Goal: Entertainment & Leisure: Consume media (video, audio)

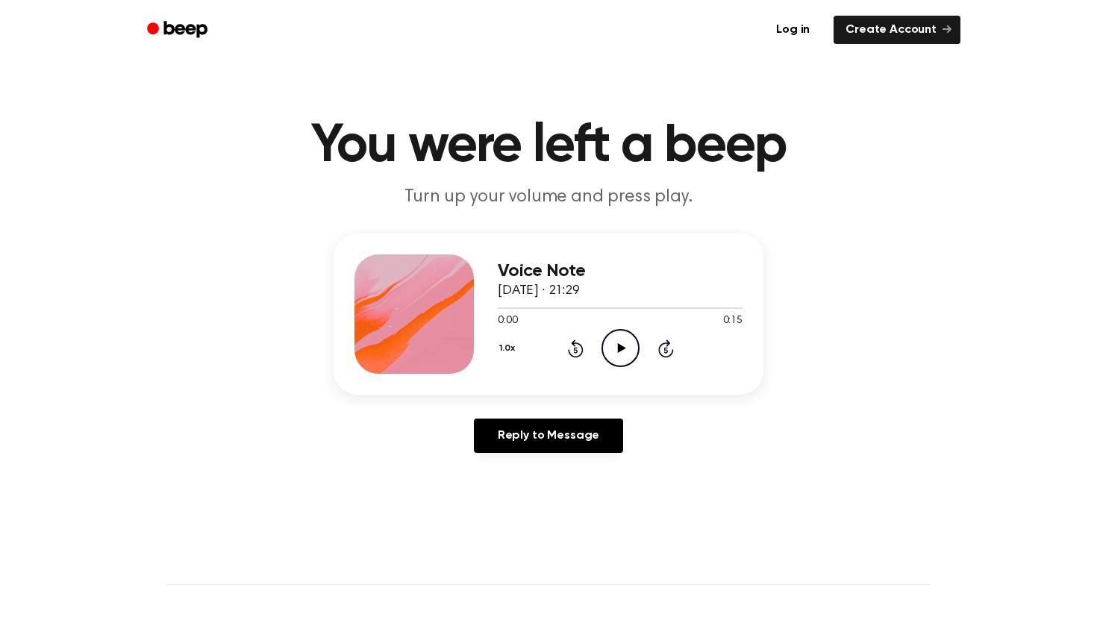
click at [624, 340] on icon "Play Audio" at bounding box center [621, 348] width 38 height 38
click at [620, 351] on icon "Play Audio" at bounding box center [621, 348] width 38 height 38
click at [619, 360] on icon "Play Audio" at bounding box center [621, 348] width 38 height 38
click at [614, 345] on icon "Pause Audio" at bounding box center [621, 348] width 38 height 38
click at [614, 345] on icon "Play Audio" at bounding box center [621, 348] width 38 height 38
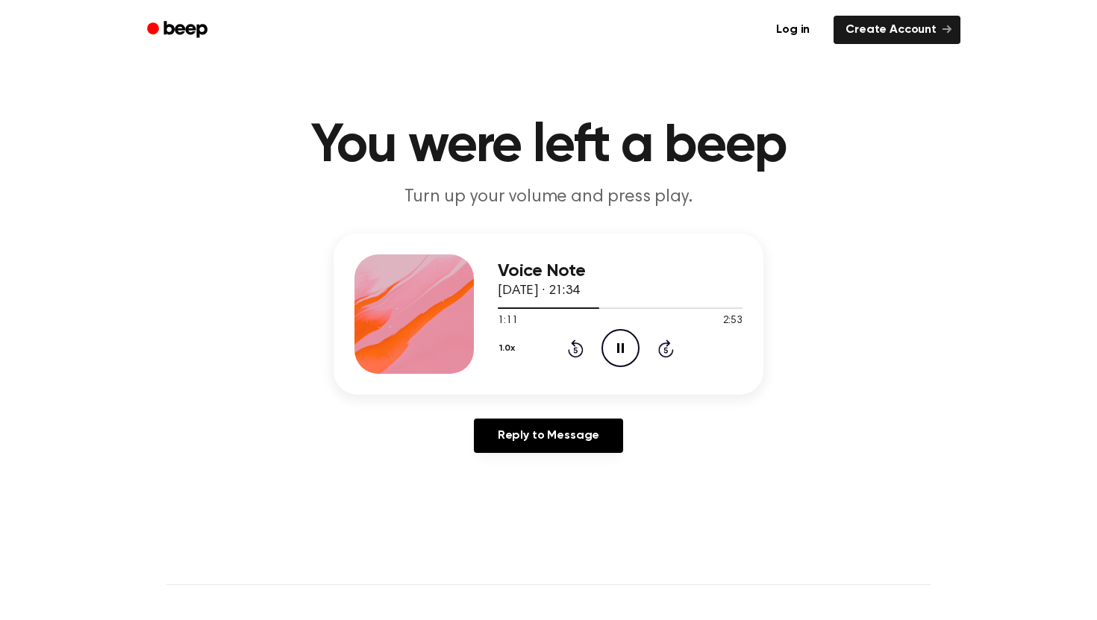
click at [611, 348] on icon "Pause Audio" at bounding box center [621, 348] width 38 height 38
click at [576, 344] on icon "Rewind 5 seconds" at bounding box center [575, 348] width 16 height 19
click at [626, 344] on icon "Play Audio" at bounding box center [621, 348] width 38 height 38
click at [579, 347] on icon "Rewind 5 seconds" at bounding box center [575, 348] width 16 height 19
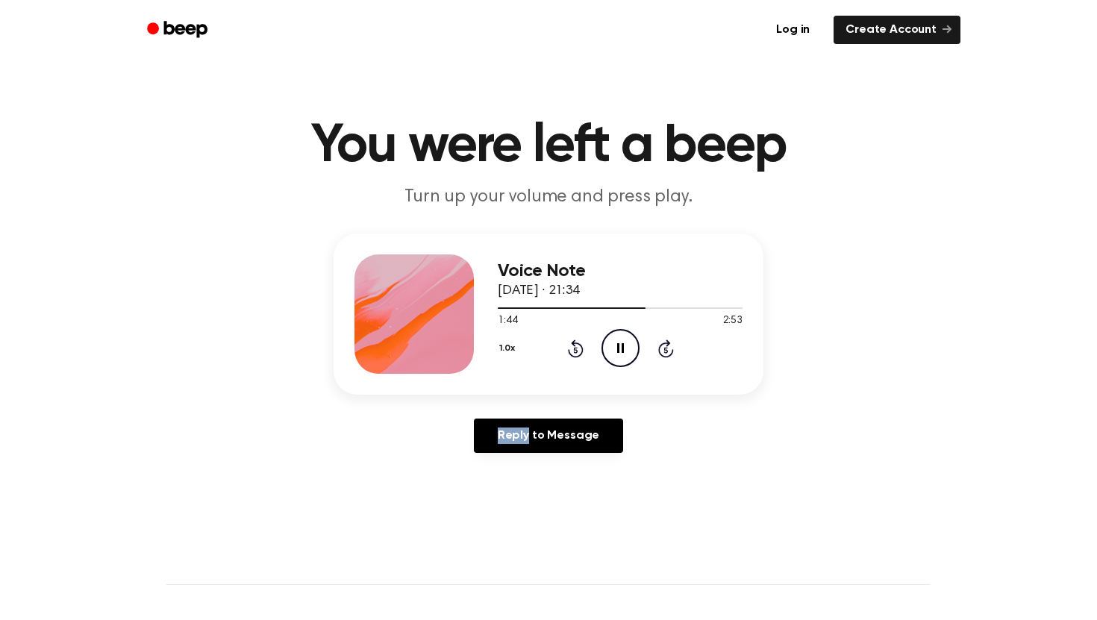
click at [579, 347] on icon "Rewind 5 seconds" at bounding box center [575, 348] width 16 height 19
click at [568, 349] on icon at bounding box center [576, 349] width 16 height 18
click at [628, 345] on icon "Pause Audio" at bounding box center [621, 348] width 38 height 38
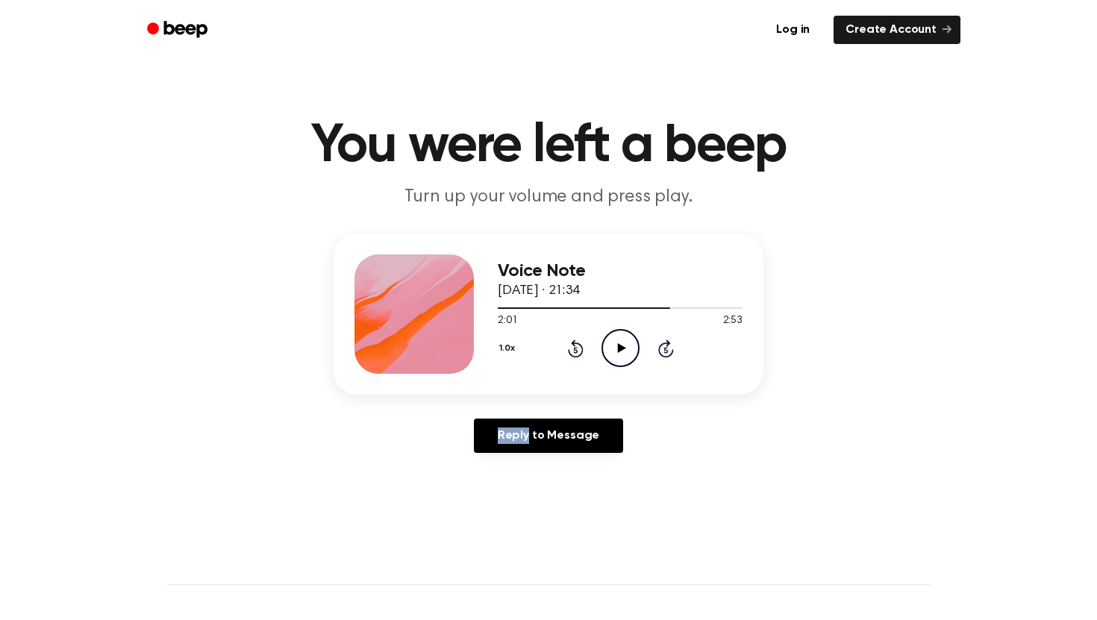
click at [628, 345] on icon "Play Audio" at bounding box center [621, 348] width 38 height 38
click at [560, 337] on div "1.0x Rewind 5 seconds Pause Audio Skip 5 seconds" at bounding box center [620, 348] width 245 height 38
click at [577, 337] on div "1.0x Rewind 5 seconds Pause Audio Skip 5 seconds" at bounding box center [620, 348] width 245 height 38
click at [577, 343] on icon at bounding box center [576, 349] width 16 height 18
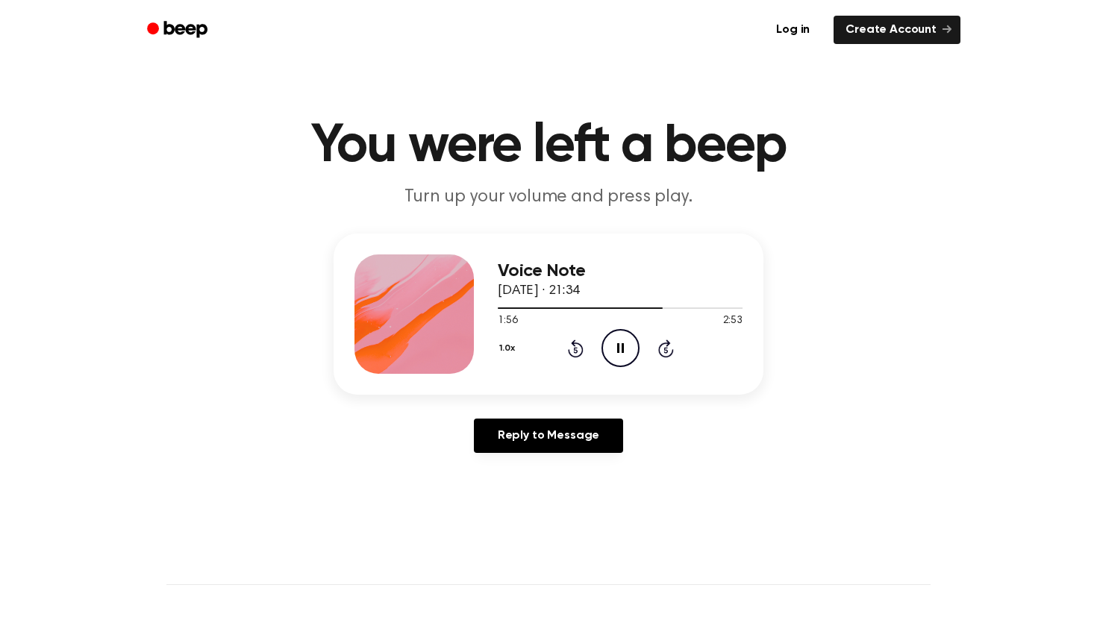
click at [577, 346] on icon "Rewind 5 seconds" at bounding box center [575, 348] width 16 height 19
drag, startPoint x: 729, startPoint y: 308, endPoint x: 671, endPoint y: 308, distance: 57.5
click at [671, 308] on div at bounding box center [618, 308] width 241 height 1
click at [618, 346] on icon at bounding box center [620, 348] width 7 height 10
click at [618, 346] on icon at bounding box center [621, 348] width 8 height 10
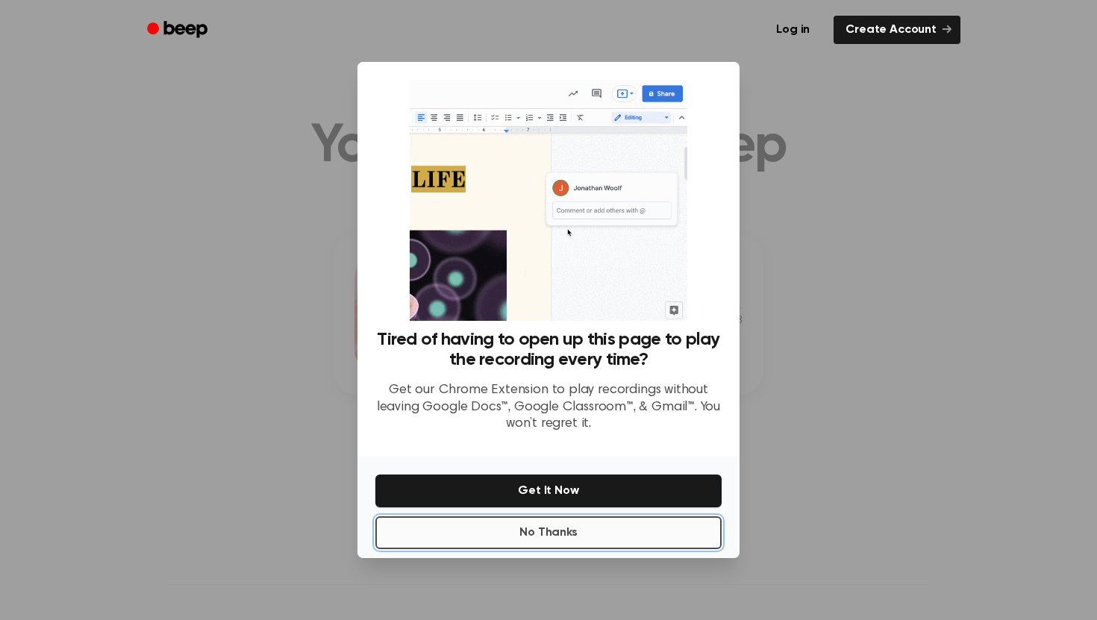
click at [567, 534] on button "No Thanks" at bounding box center [548, 533] width 346 height 33
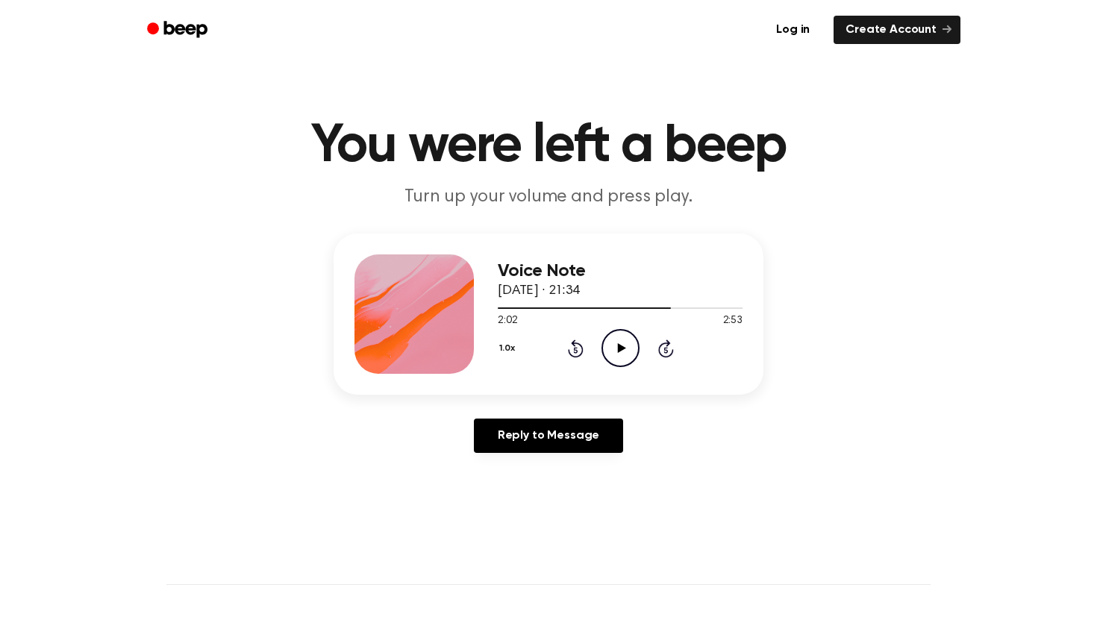
click at [613, 354] on icon "Play Audio" at bounding box center [621, 348] width 38 height 38
drag, startPoint x: 741, startPoint y: 305, endPoint x: 702, endPoint y: 306, distance: 39.6
click at [702, 306] on div at bounding box center [620, 308] width 245 height 12
click at [622, 356] on icon "Play Audio" at bounding box center [621, 348] width 38 height 38
drag, startPoint x: 707, startPoint y: 305, endPoint x: 686, endPoint y: 305, distance: 20.9
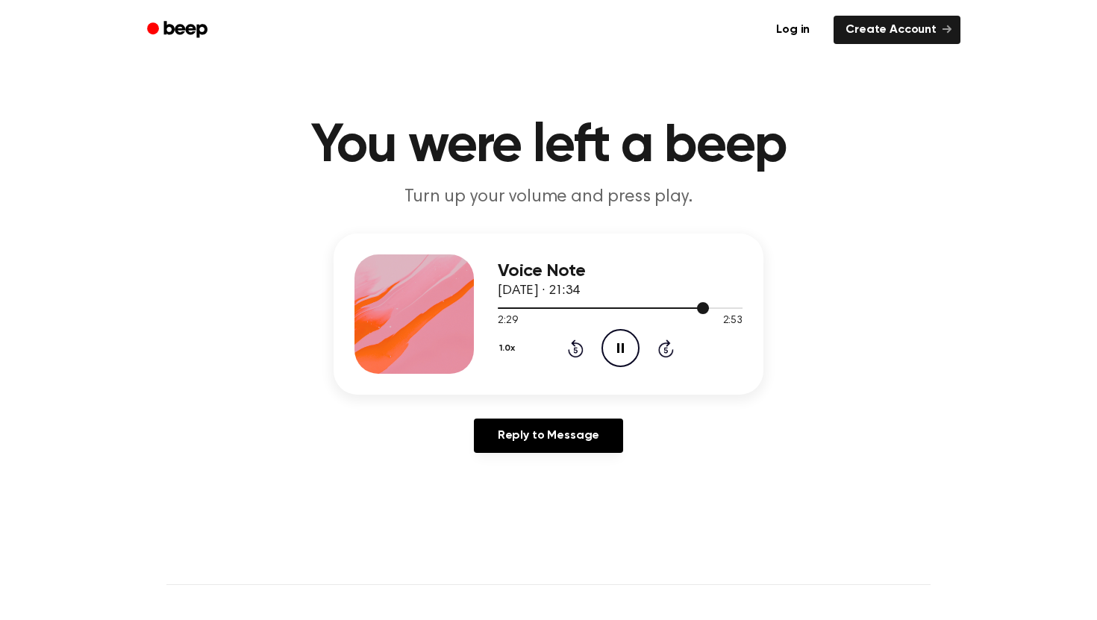
click at [686, 305] on div at bounding box center [620, 308] width 245 height 12
click at [621, 351] on icon "Play Audio" at bounding box center [621, 348] width 38 height 38
click at [620, 344] on icon "Pause Audio" at bounding box center [621, 348] width 38 height 38
click at [622, 349] on icon at bounding box center [621, 348] width 8 height 10
click at [708, 308] on div at bounding box center [620, 308] width 245 height 1
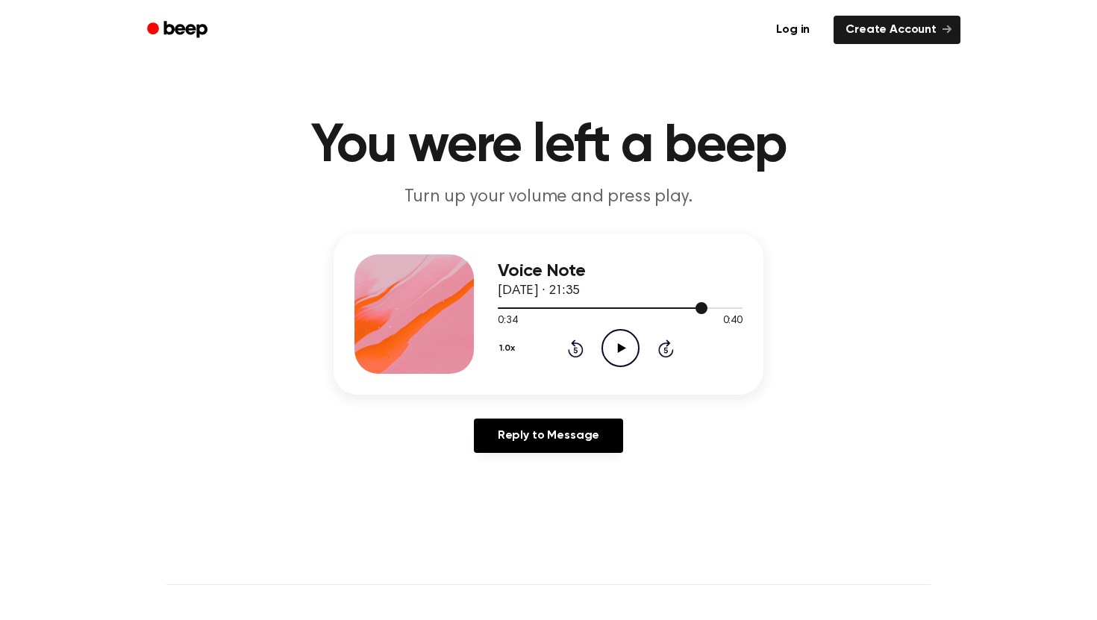
click at [689, 308] on div at bounding box center [603, 308] width 210 height 1
click at [632, 336] on icon "Play Audio" at bounding box center [621, 348] width 38 height 38
click at [623, 345] on icon "Play Audio" at bounding box center [621, 348] width 38 height 38
click at [612, 349] on icon "Pause Audio" at bounding box center [621, 348] width 38 height 38
click at [620, 352] on icon "Play Audio" at bounding box center [621, 348] width 38 height 38
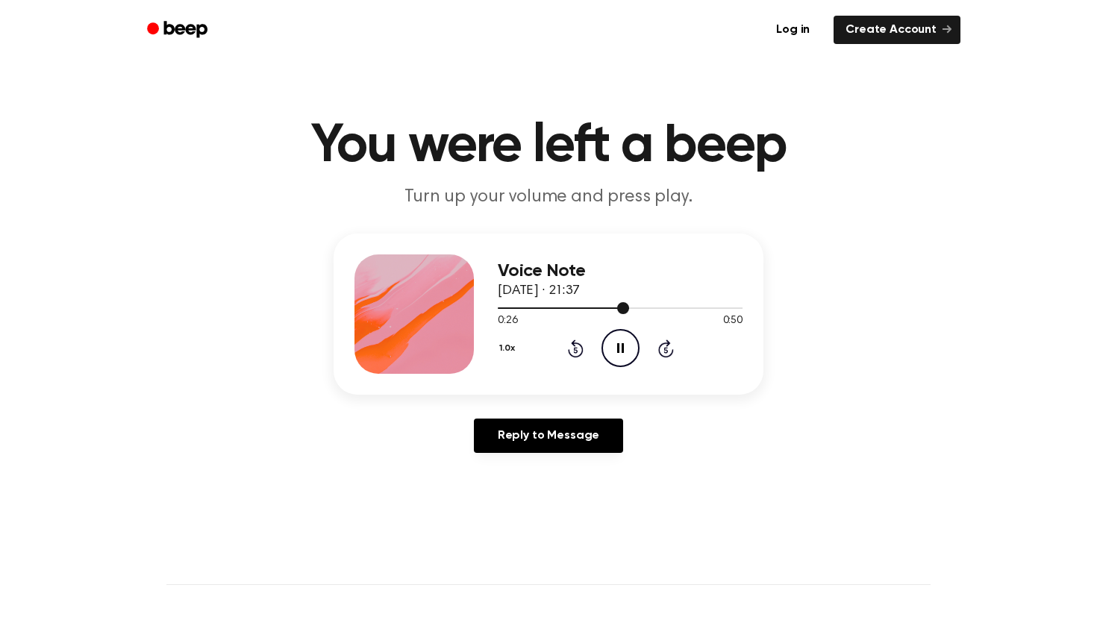
drag, startPoint x: 623, startPoint y: 308, endPoint x: 611, endPoint y: 308, distance: 12.7
click at [611, 308] on div at bounding box center [563, 308] width 131 height 1
drag, startPoint x: 614, startPoint y: 303, endPoint x: 586, endPoint y: 304, distance: 27.6
click at [587, 304] on div at bounding box center [620, 308] width 245 height 12
click at [619, 348] on icon "Pause Audio" at bounding box center [621, 348] width 38 height 38
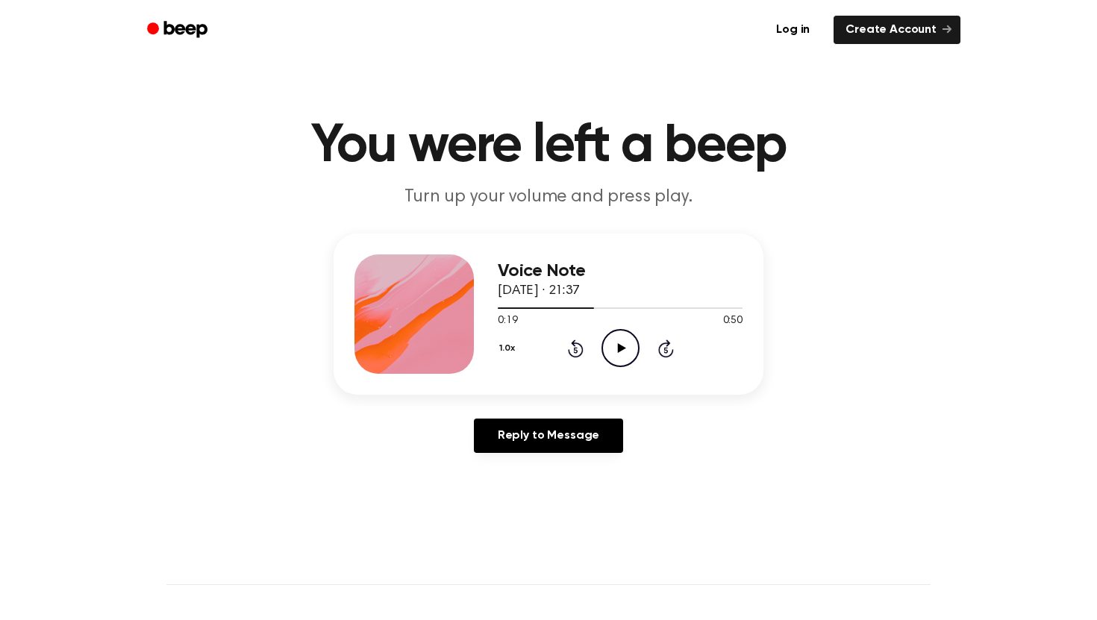
click at [611, 352] on icon "Play Audio" at bounding box center [621, 348] width 38 height 38
drag, startPoint x: 704, startPoint y: 311, endPoint x: 666, endPoint y: 316, distance: 38.4
click at [666, 315] on div "0:43 0:50 Your browser does not support the [object Object] element." at bounding box center [620, 316] width 245 height 28
drag, startPoint x: 713, startPoint y: 308, endPoint x: 608, endPoint y: 325, distance: 106.5
click at [608, 325] on div "0:45 0:50 Your browser does not support the [object Object] element." at bounding box center [620, 316] width 245 height 28
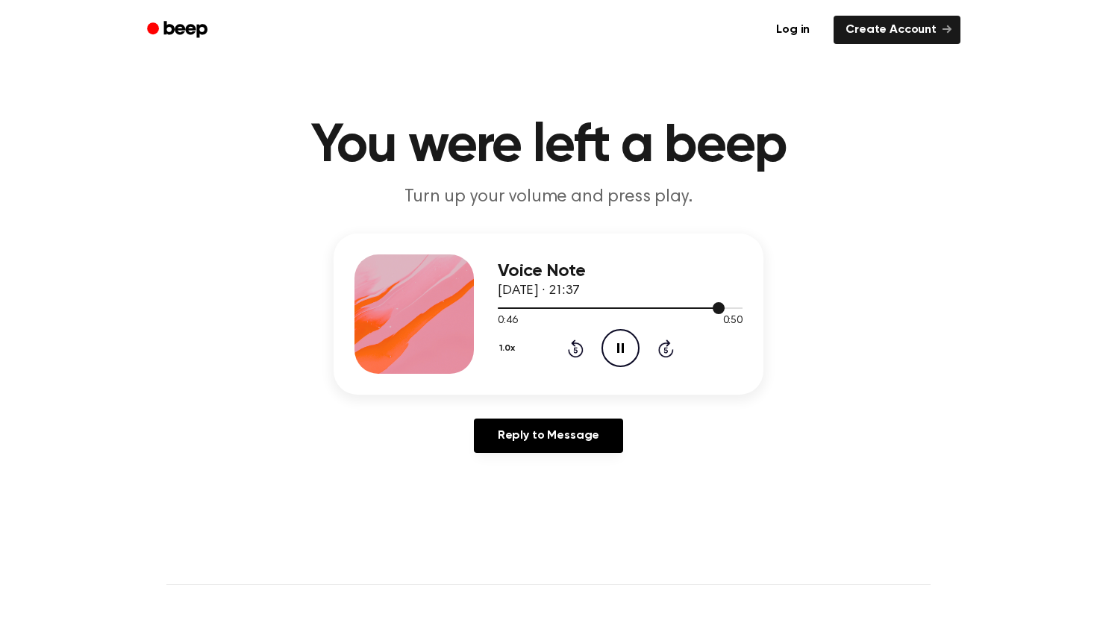
click at [637, 306] on div at bounding box center [620, 308] width 245 height 12
click at [580, 298] on span "[DATE] · 21:37" at bounding box center [539, 290] width 82 height 13
click at [614, 305] on div at bounding box center [620, 308] width 245 height 12
click at [625, 349] on icon "Play Audio" at bounding box center [621, 348] width 38 height 38
click at [618, 348] on icon at bounding box center [620, 348] width 7 height 10
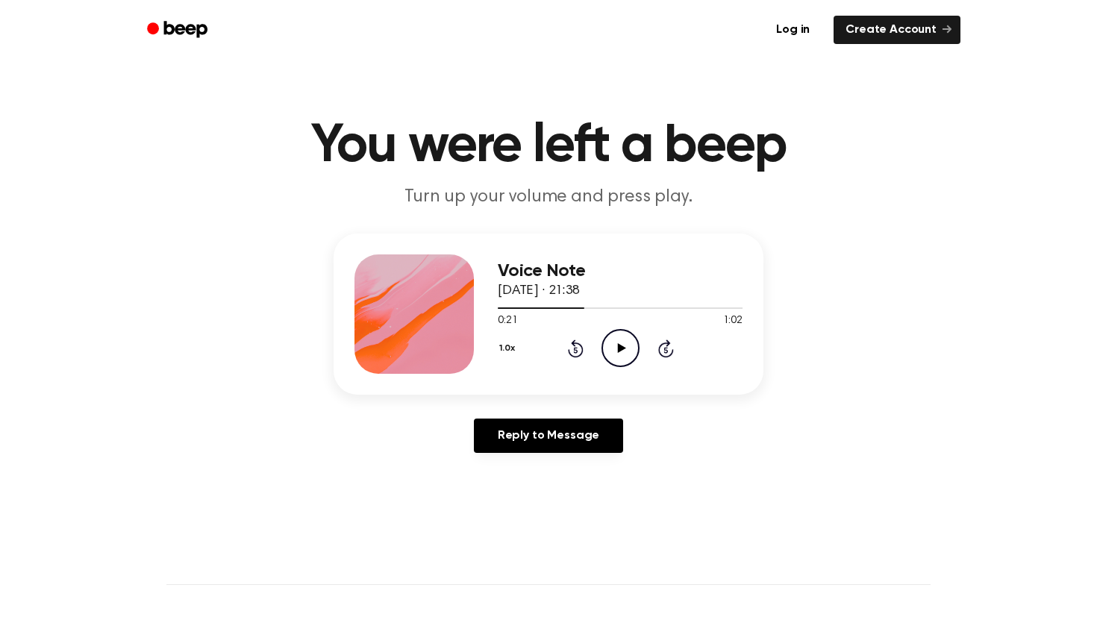
click at [964, 355] on div "Voice Note 2 October 2025 · 21:38 0:21 1:02 Your browser does not support the […" at bounding box center [548, 349] width 1061 height 231
click at [551, 310] on div at bounding box center [620, 308] width 245 height 12
click at [619, 342] on icon "Play Audio" at bounding box center [621, 348] width 38 height 38
click at [614, 311] on div at bounding box center [620, 308] width 245 height 12
click at [589, 301] on div "Voice Note 2 October 2025 · 21:38" at bounding box center [620, 281] width 245 height 40
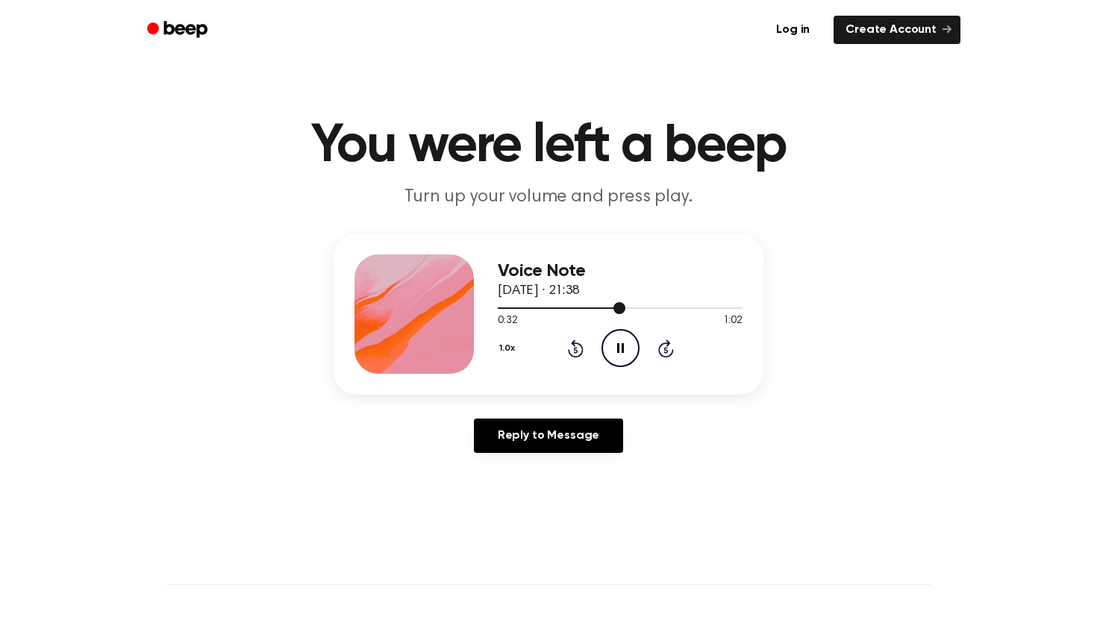
click at [599, 306] on div at bounding box center [620, 308] width 245 height 12
click at [573, 310] on div at bounding box center [620, 308] width 245 height 12
click at [610, 355] on icon "Pause Audio" at bounding box center [621, 348] width 38 height 38
click at [610, 355] on icon "Play Audio" at bounding box center [621, 348] width 38 height 38
click at [582, 308] on div at bounding box center [549, 308] width 103 height 1
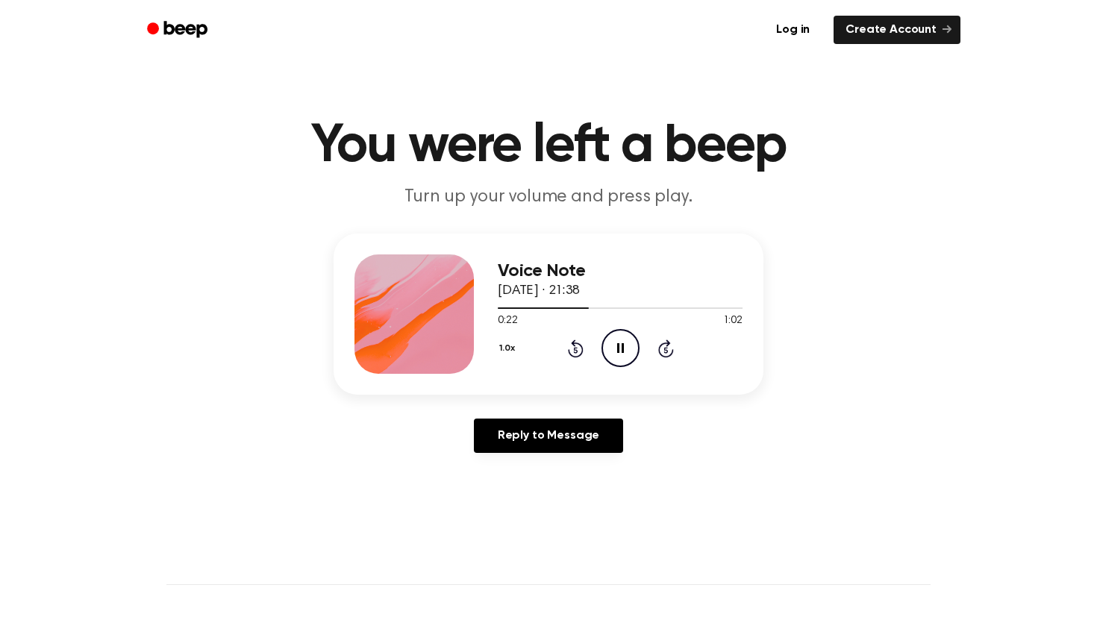
click at [621, 344] on icon "Pause Audio" at bounding box center [621, 348] width 38 height 38
click at [629, 349] on icon "Play Audio" at bounding box center [621, 348] width 38 height 38
click at [614, 350] on icon "Pause Audio" at bounding box center [621, 348] width 38 height 38
click at [620, 356] on icon "Play Audio" at bounding box center [621, 348] width 38 height 38
click at [628, 350] on icon "Play Audio" at bounding box center [621, 348] width 38 height 38
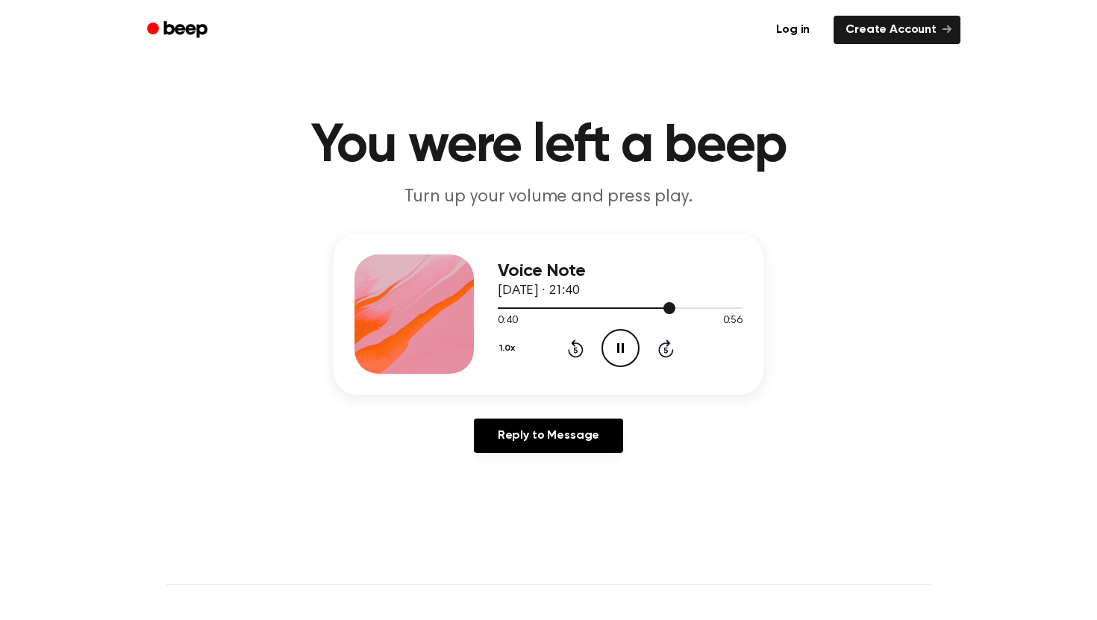
click at [649, 308] on div at bounding box center [587, 308] width 178 height 1
click at [628, 348] on icon "Pause Audio" at bounding box center [621, 348] width 38 height 38
click at [628, 348] on icon "Play Audio" at bounding box center [621, 348] width 38 height 38
click at [622, 349] on icon at bounding box center [621, 348] width 8 height 10
click at [625, 345] on icon "Pause Audio" at bounding box center [621, 348] width 38 height 38
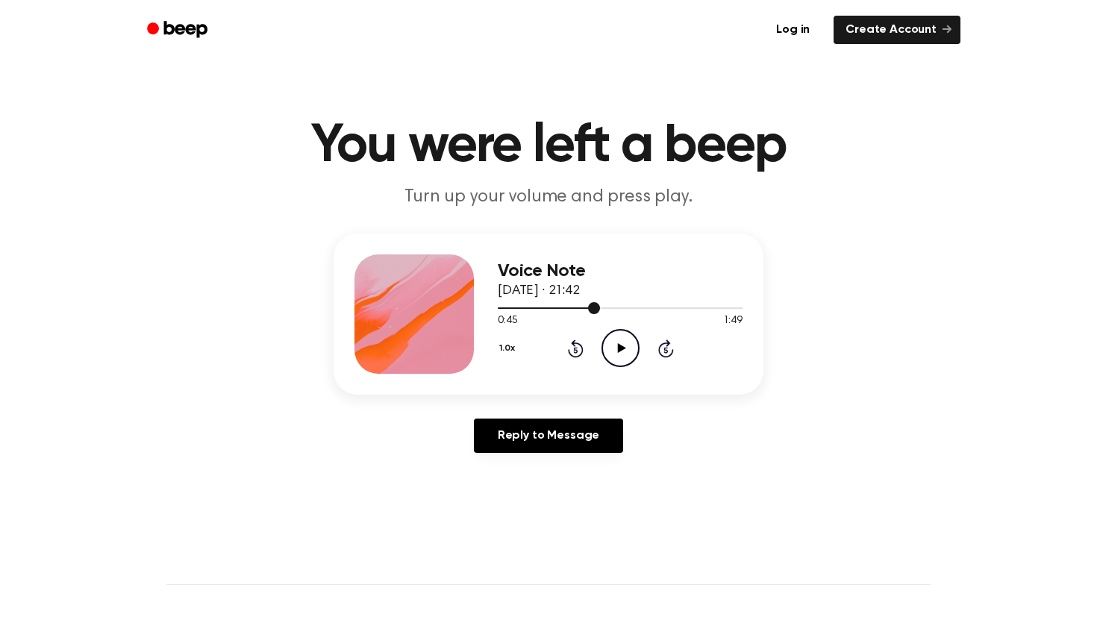
click at [578, 308] on div at bounding box center [549, 308] width 102 height 1
click at [630, 350] on icon "Play Audio" at bounding box center [621, 348] width 38 height 38
click at [540, 310] on div at bounding box center [620, 308] width 245 height 12
click at [634, 338] on icon "Pause Audio" at bounding box center [621, 348] width 38 height 38
click at [631, 343] on icon "Play Audio" at bounding box center [621, 348] width 38 height 38
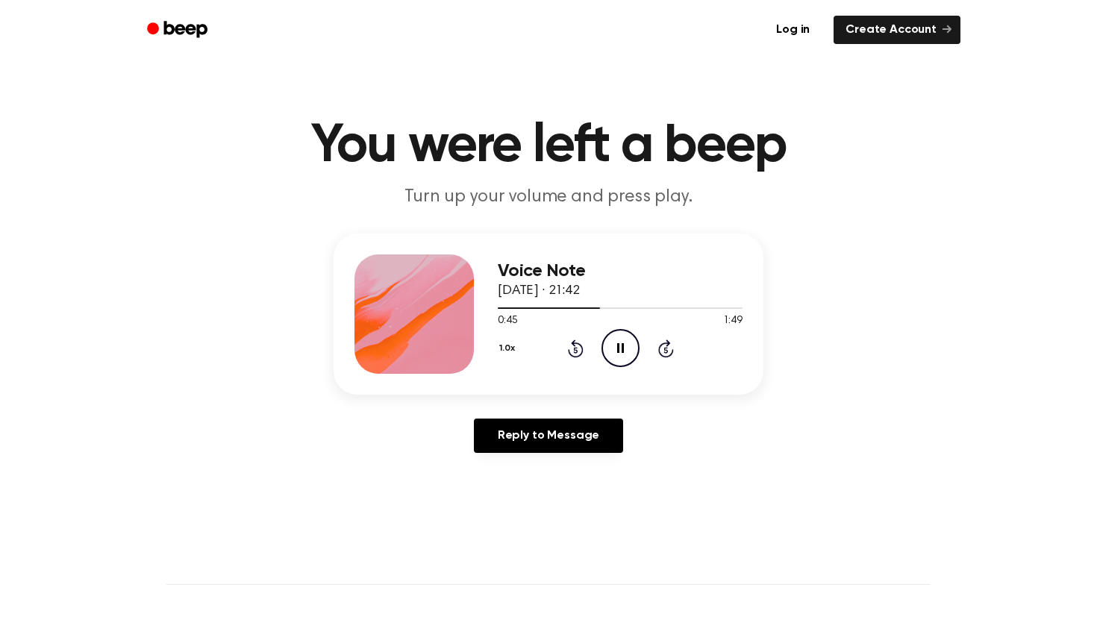
click at [620, 340] on icon "Pause Audio" at bounding box center [621, 348] width 38 height 38
click at [629, 342] on icon "Play Audio" at bounding box center [621, 348] width 38 height 38
click at [588, 305] on div at bounding box center [620, 308] width 245 height 12
click at [625, 350] on icon "Pause Audio" at bounding box center [621, 348] width 38 height 38
click at [589, 304] on div at bounding box center [620, 308] width 245 height 12
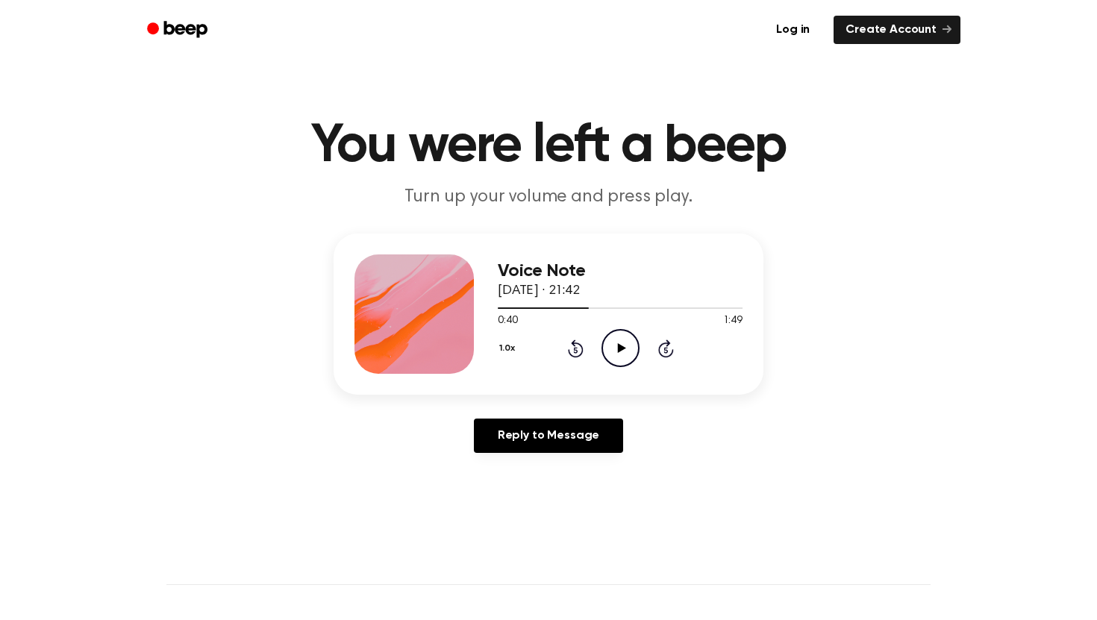
click at [608, 334] on circle at bounding box center [620, 348] width 37 height 37
click at [623, 339] on icon "Pause Audio" at bounding box center [621, 348] width 38 height 38
click at [631, 343] on icon "Play Audio" at bounding box center [621, 348] width 38 height 38
